Goal: Answer question/provide support

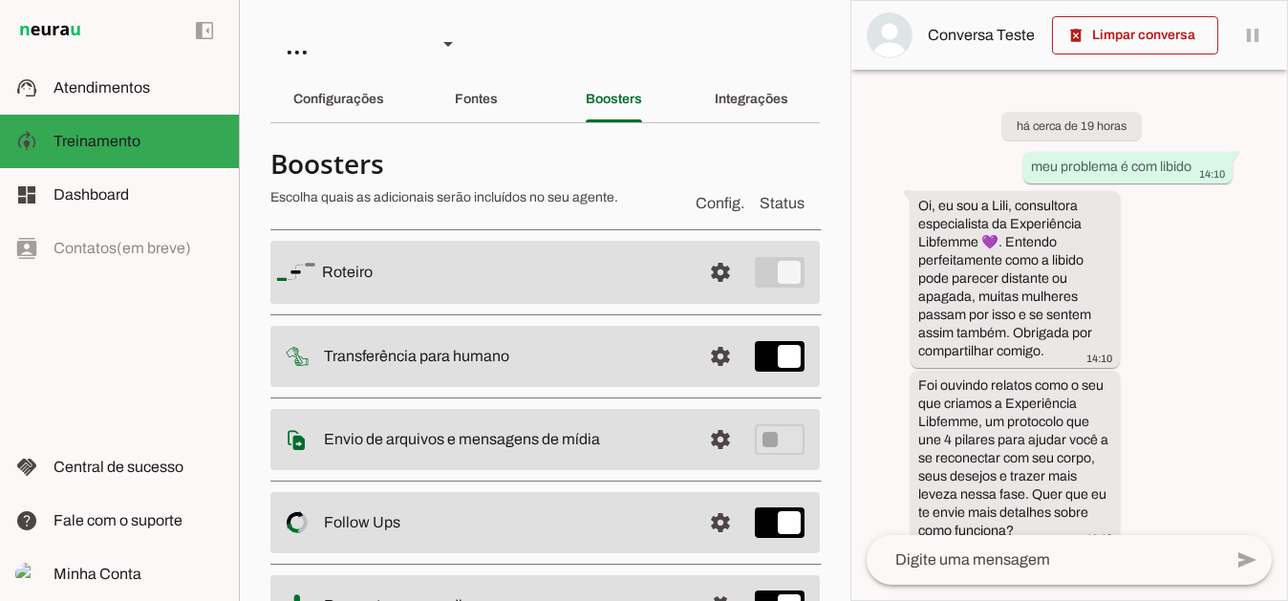
scroll to position [1528, 0]
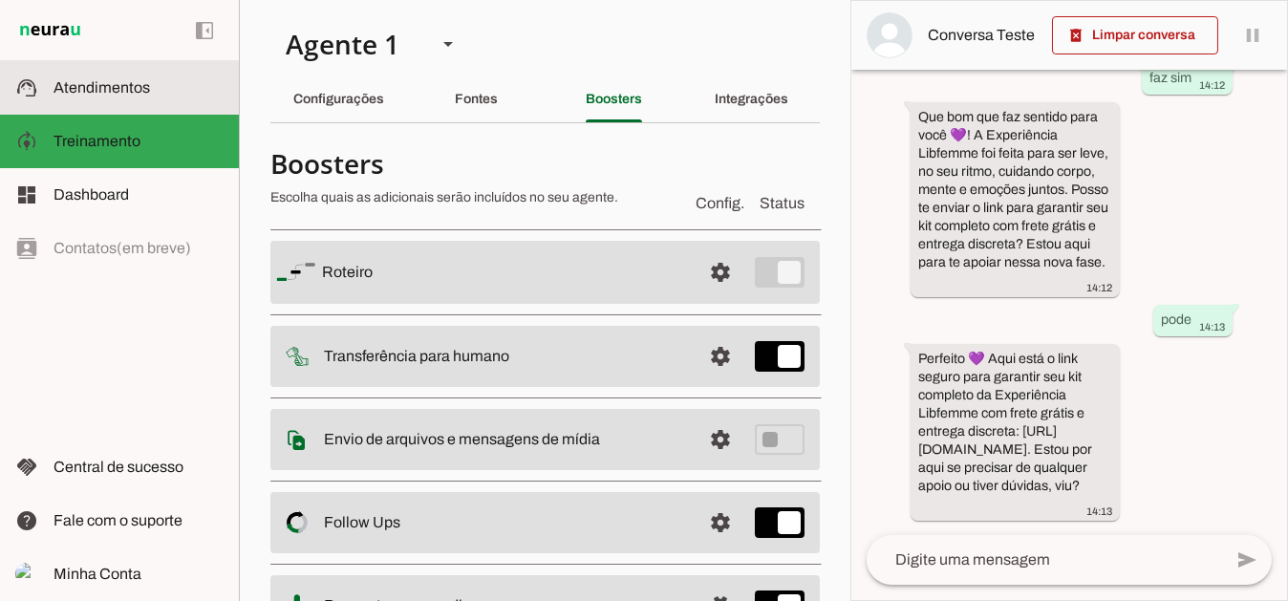
click at [121, 95] on span "Atendimentos" at bounding box center [102, 87] width 96 height 16
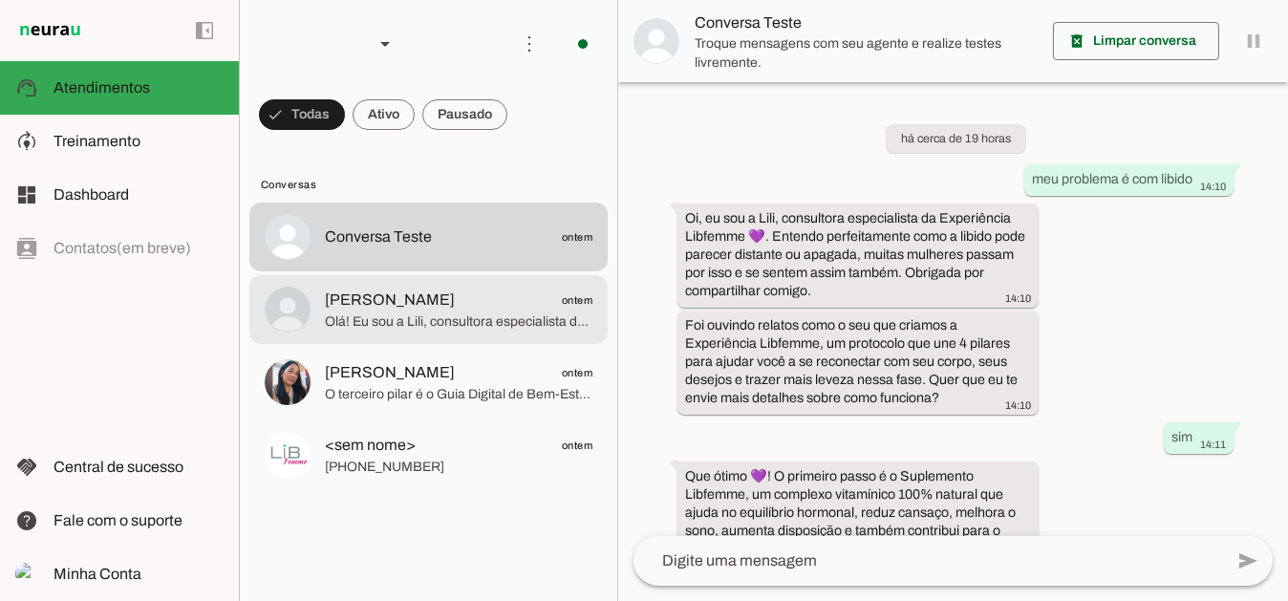
scroll to position [868, 0]
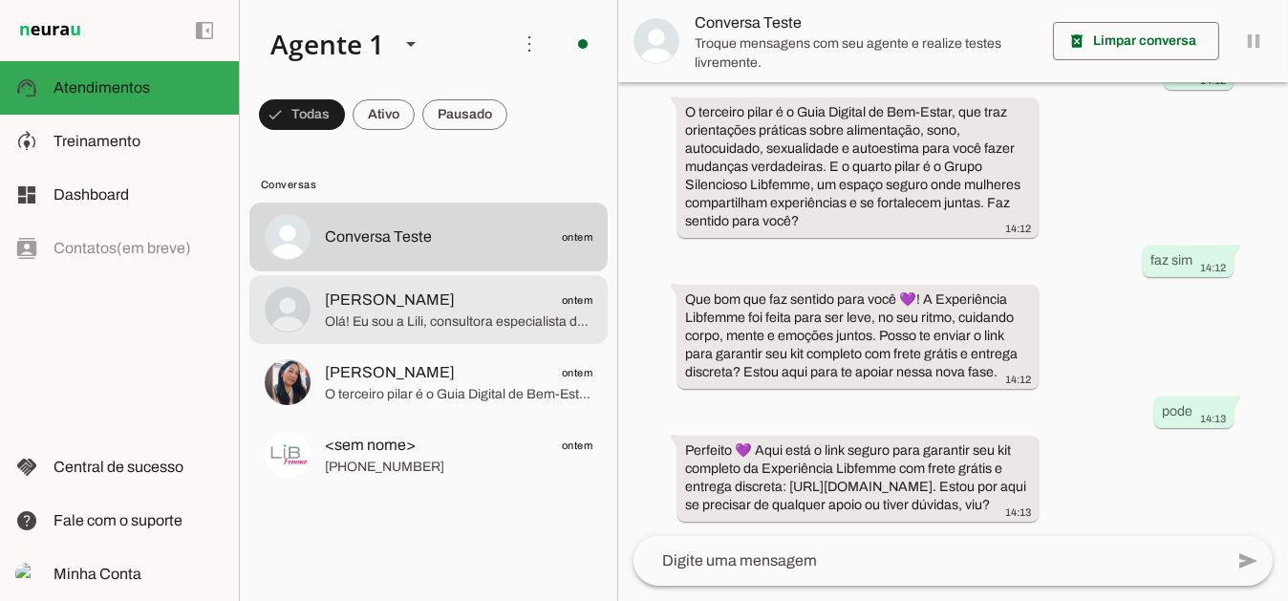
click at [399, 313] on span "Olá! Eu sou a Lili, consultora especialista da Experiência Libfemme 💜. Obrigada…" at bounding box center [459, 320] width 268 height 19
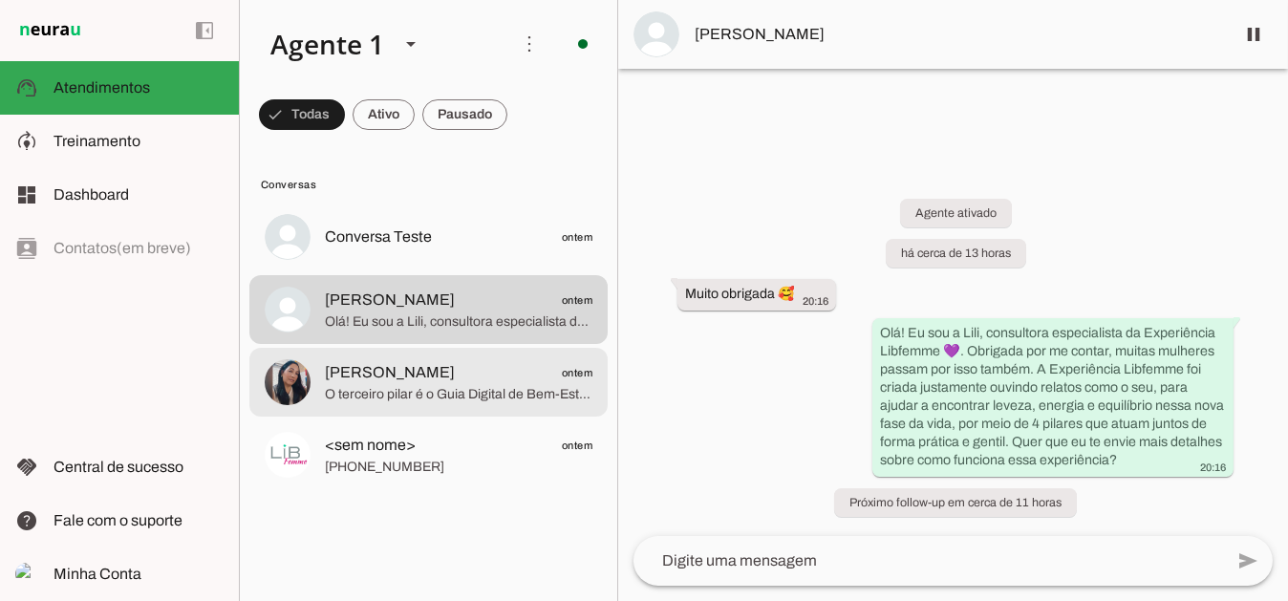
click at [379, 386] on span "O terceiro pilar é o Guia Digital de Bem-Estar, que traz orientações práticas s…" at bounding box center [459, 393] width 268 height 19
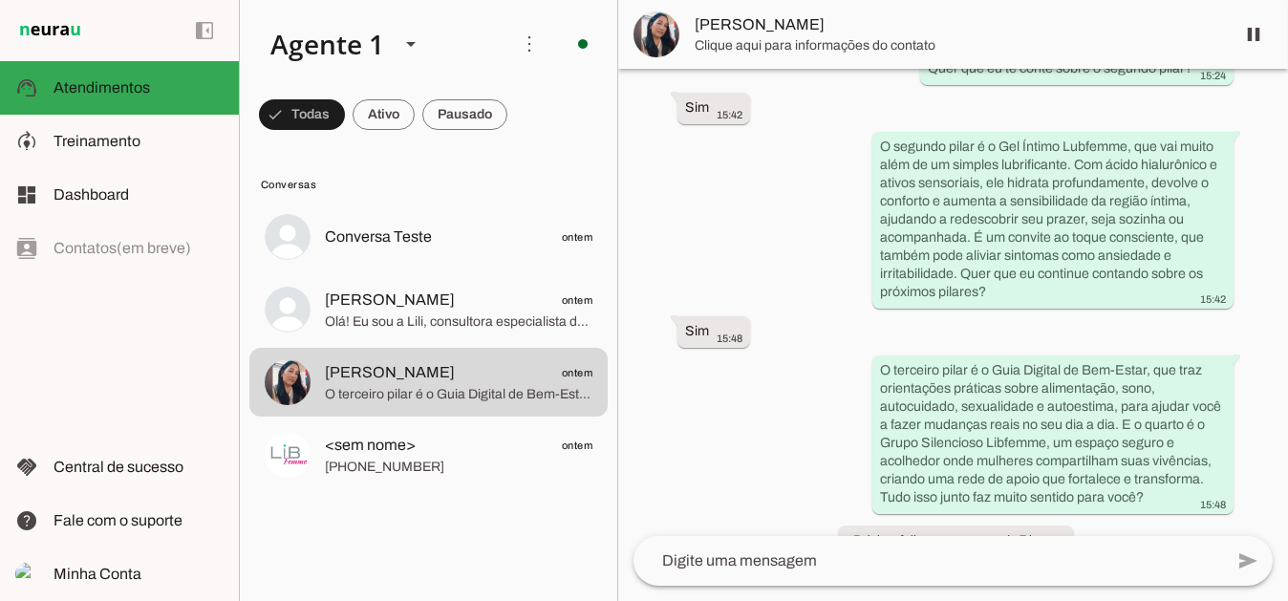
scroll to position [1122, 0]
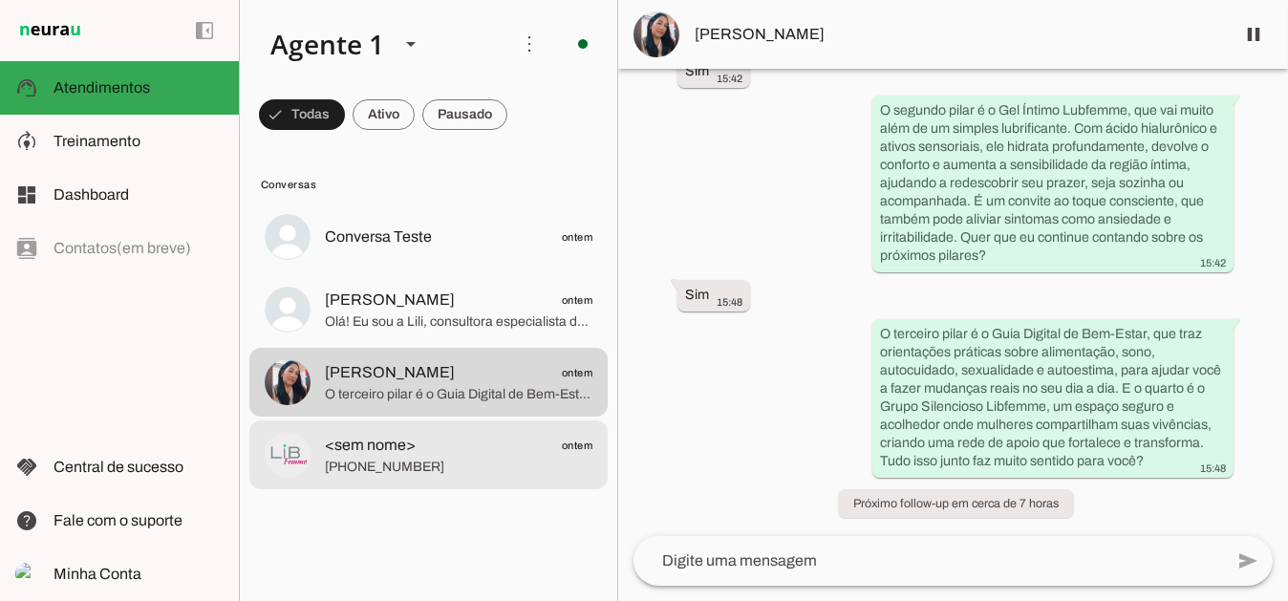
click at [389, 460] on span "[PHONE_NUMBER]" at bounding box center [459, 466] width 268 height 19
